Goal: Information Seeking & Learning: Learn about a topic

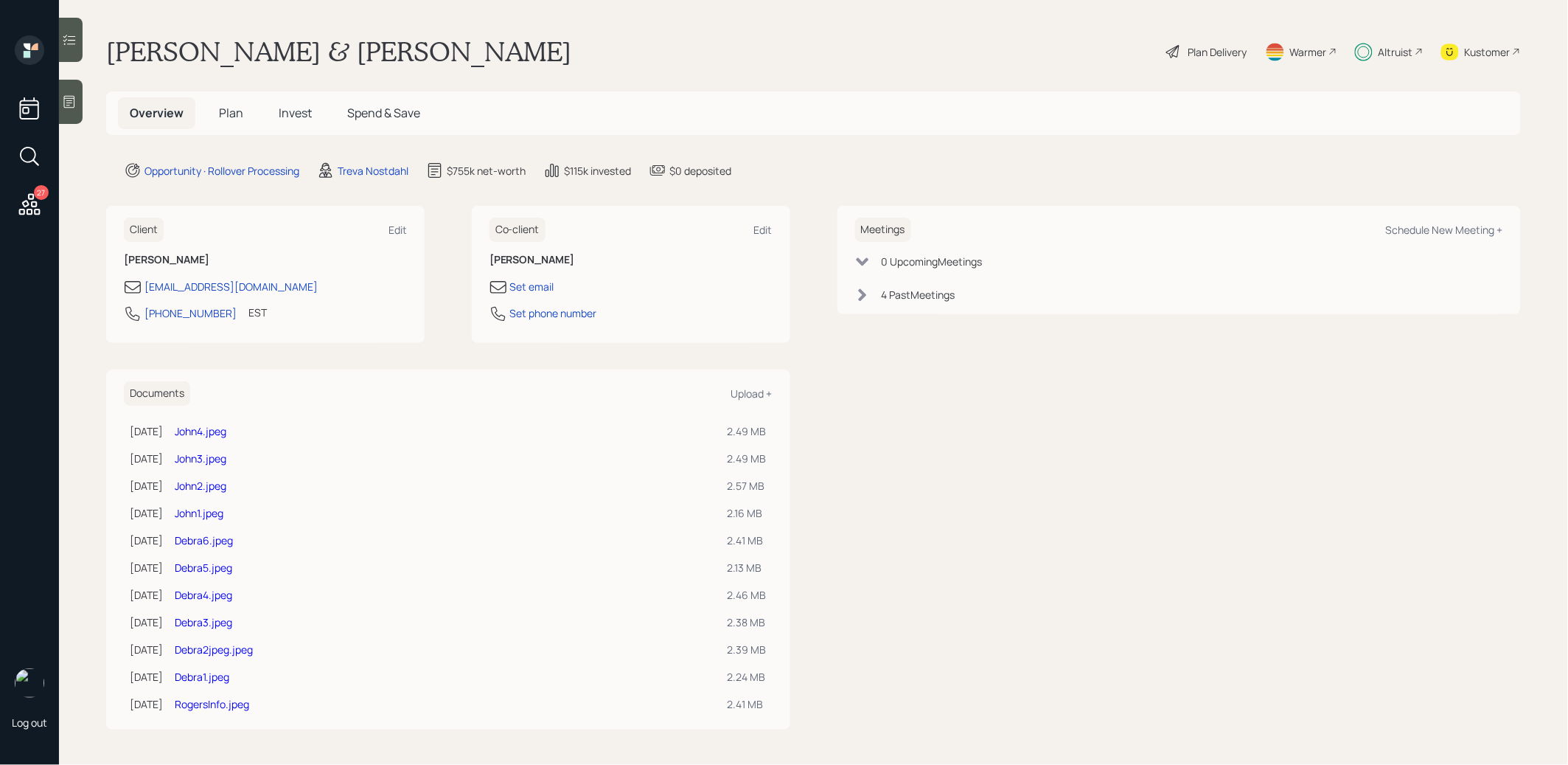
click at [292, 111] on span "Invest" at bounding box center [295, 113] width 33 height 17
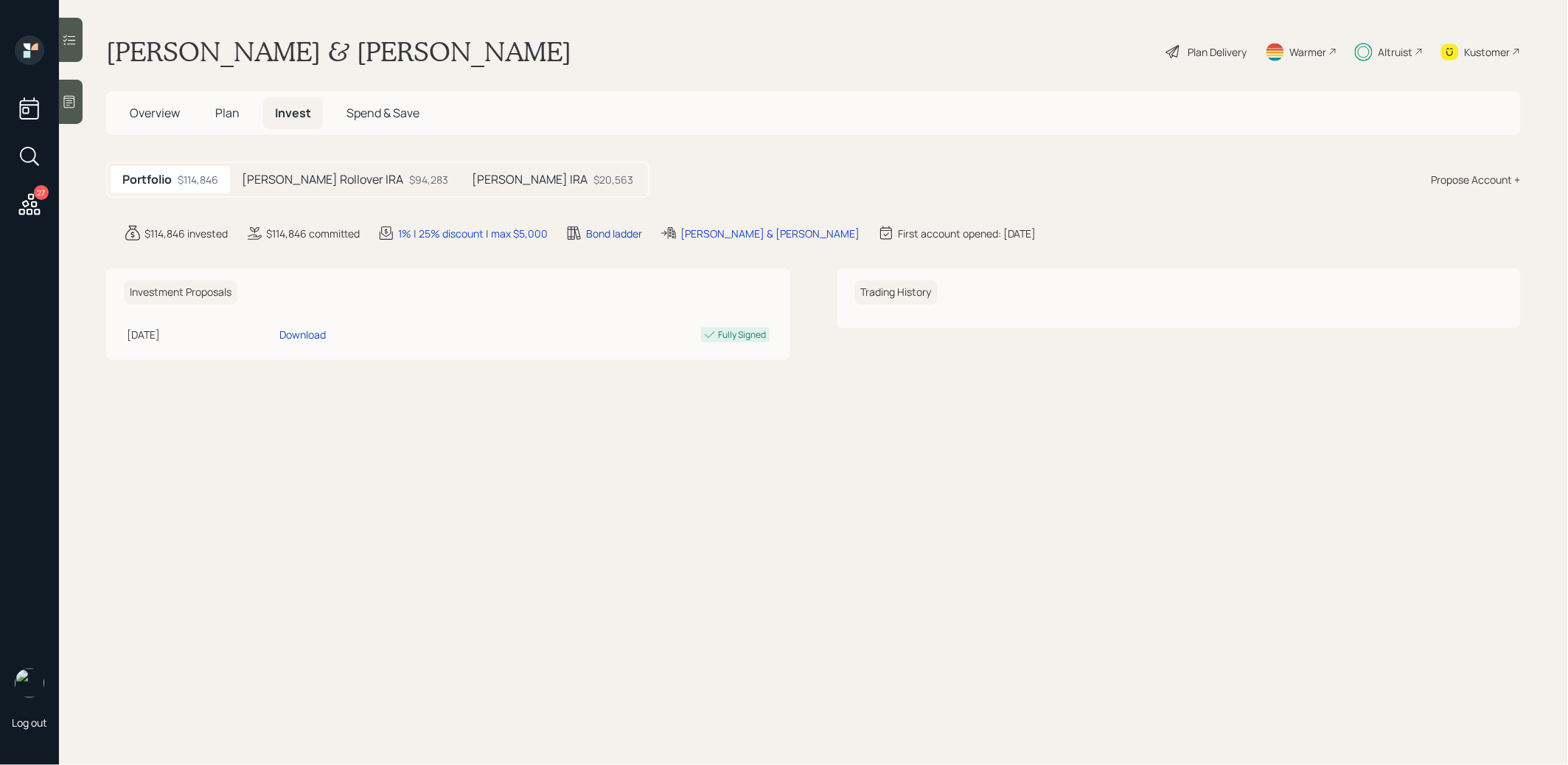
click at [294, 185] on h5 "[PERSON_NAME] Rollover IRA" at bounding box center [323, 179] width 161 height 14
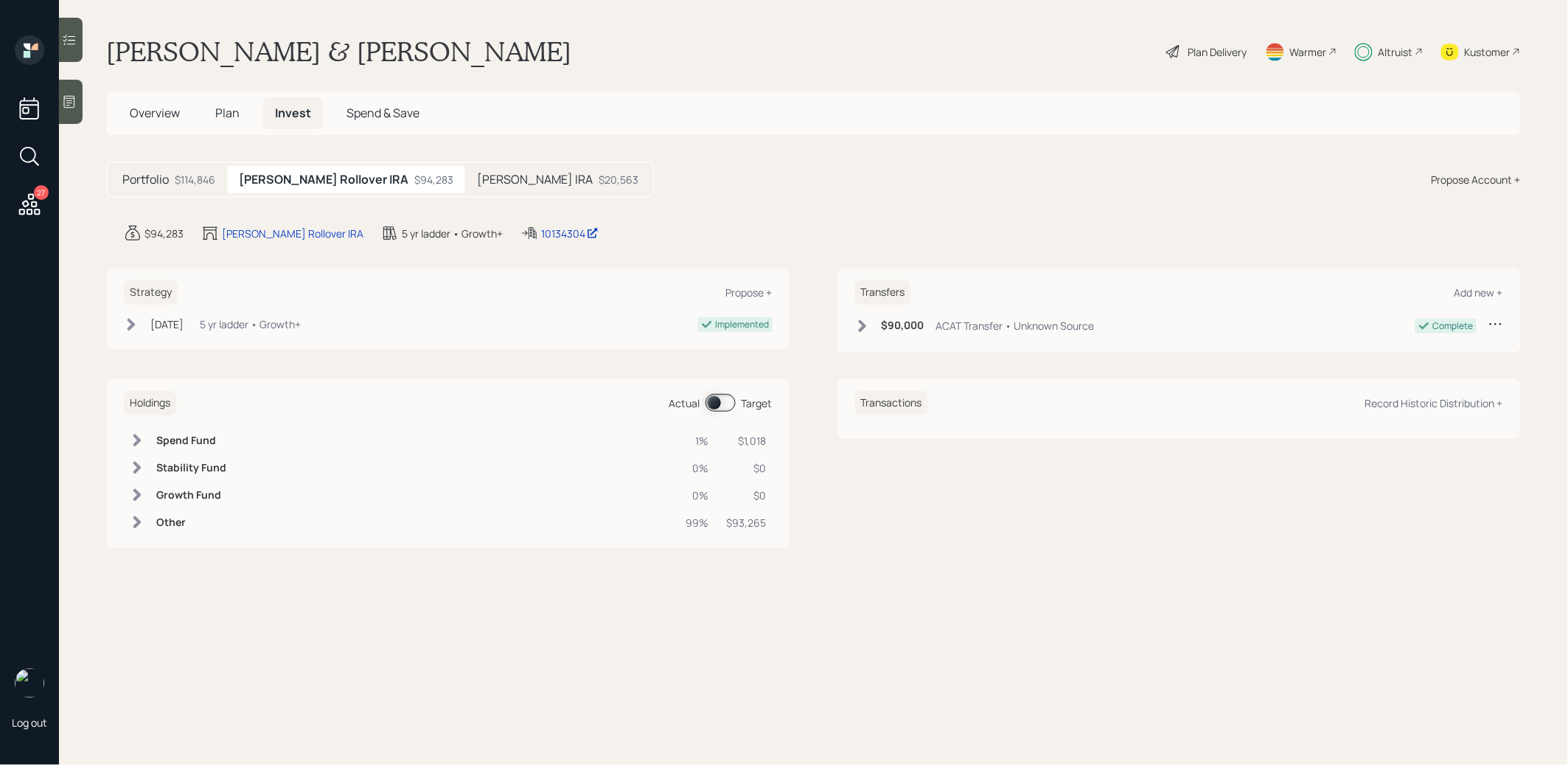
click at [477, 172] on h5 "[PERSON_NAME] IRA" at bounding box center [535, 179] width 116 height 14
